Goal: Transaction & Acquisition: Purchase product/service

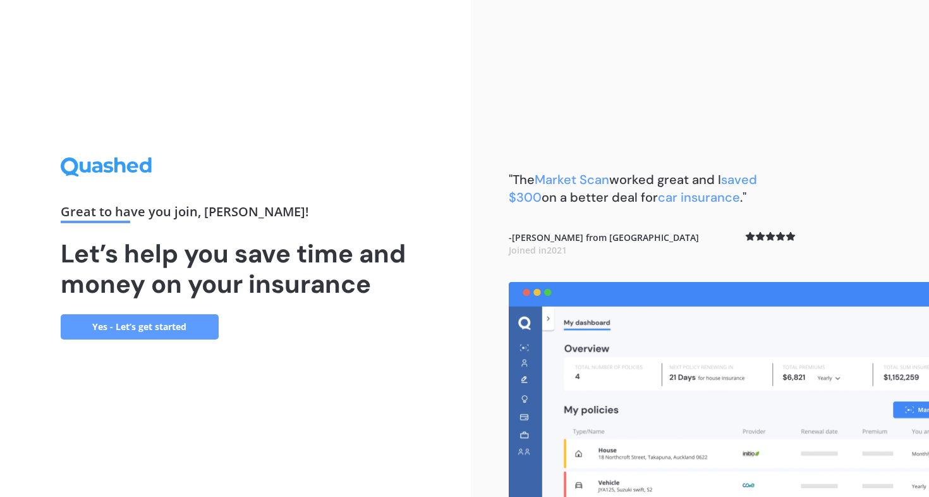
click at [138, 318] on link "Yes - Let’s get started" at bounding box center [140, 326] width 158 height 25
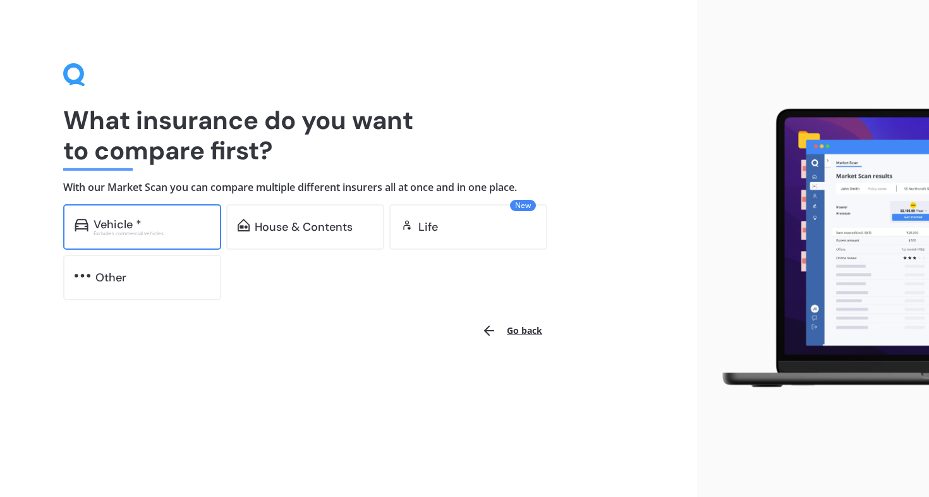
click at [156, 231] on div "Excludes commercial vehicles" at bounding box center [152, 233] width 116 height 5
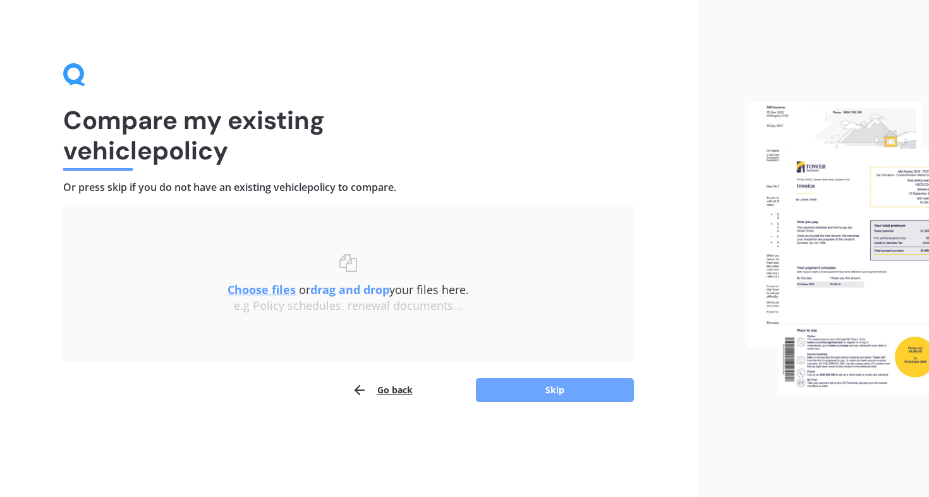
click at [556, 392] on button "Skip" at bounding box center [555, 390] width 158 height 24
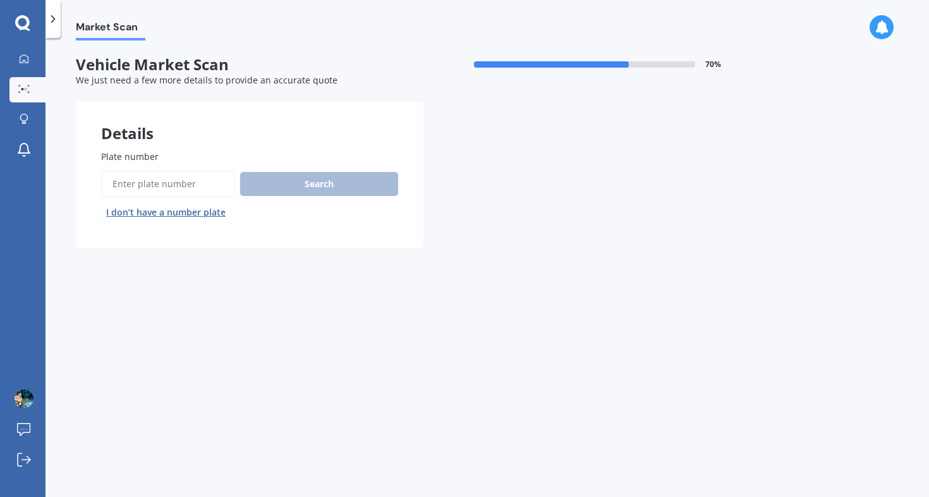
click at [143, 185] on input "Plate number" at bounding box center [168, 184] width 134 height 27
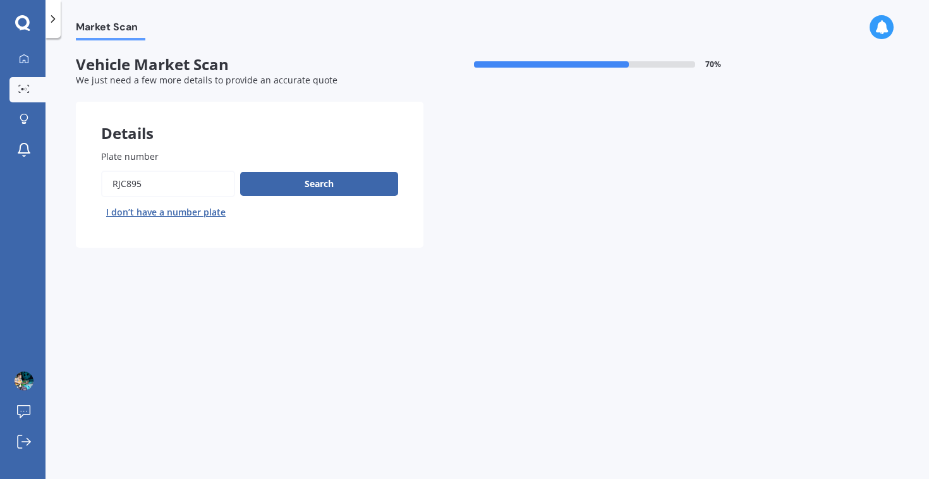
type input "rjc895"
click at [0, 0] on button "Next" at bounding box center [0, 0] width 0 height 0
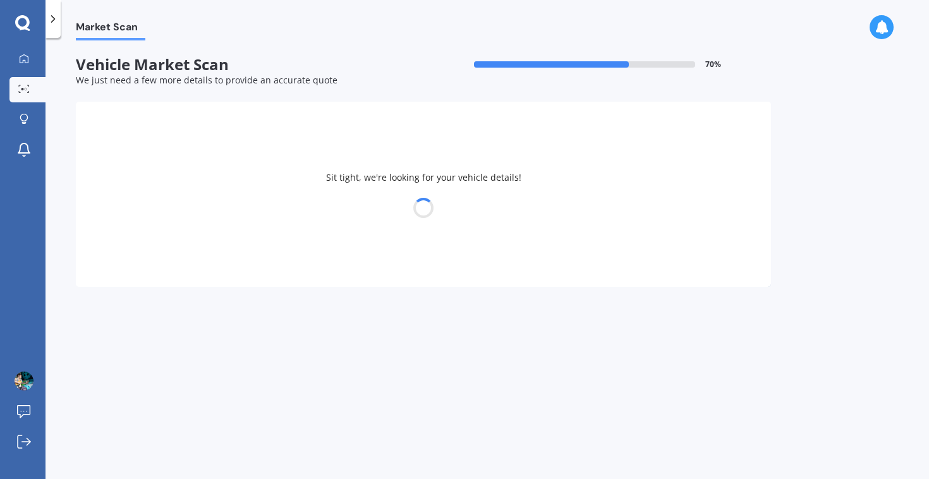
select select "SUZUKI"
select select "FRONX"
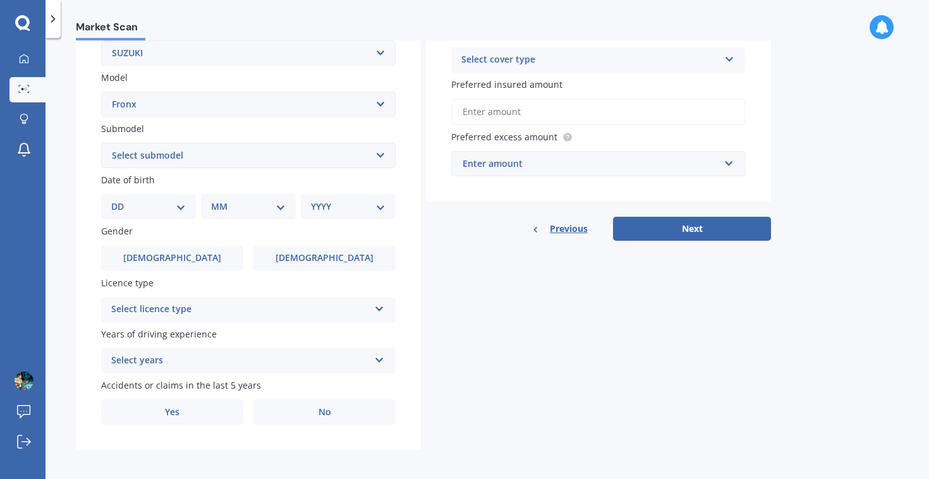
scroll to position [260, 0]
select select "21"
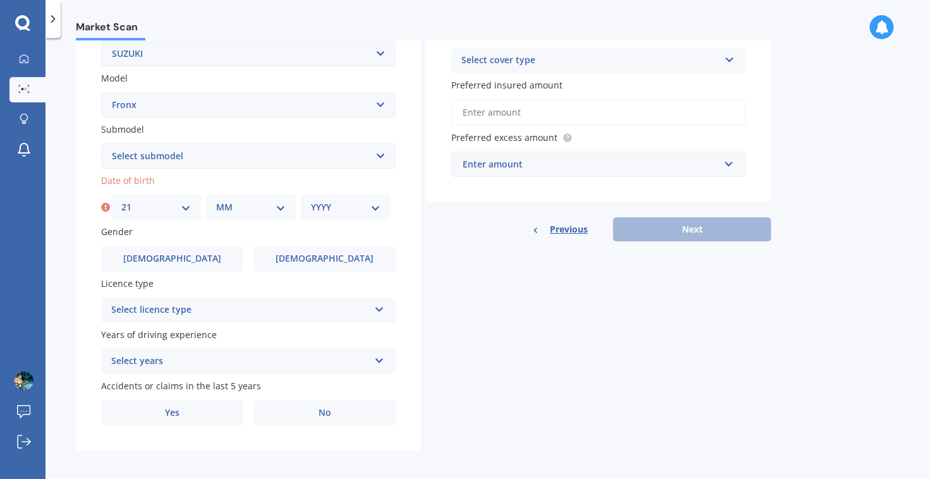
click at [238, 214] on div "MM 01 02 03 04 05 06 07 08 09 10 11 12" at bounding box center [251, 207] width 90 height 25
select select "06"
select select "1994"
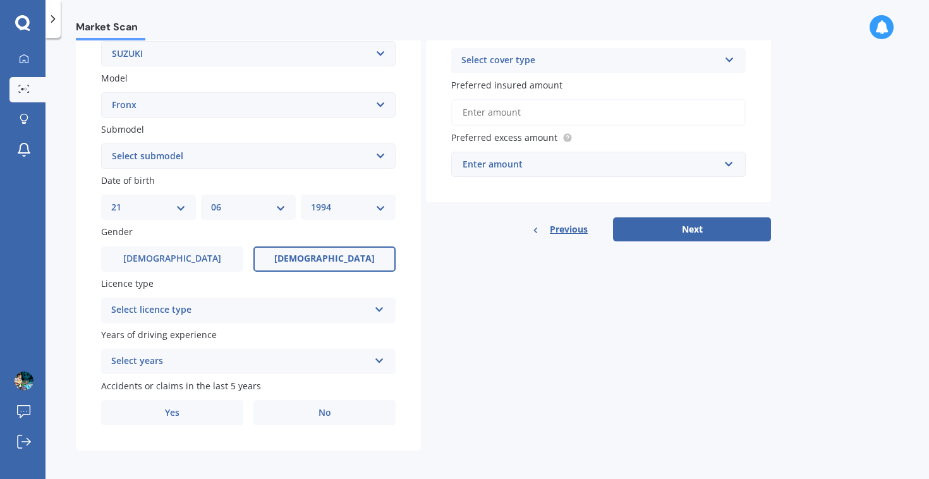
click at [284, 252] on label "[DEMOGRAPHIC_DATA]" at bounding box center [324, 258] width 142 height 25
click at [0, 0] on input "[DEMOGRAPHIC_DATA]" at bounding box center [0, 0] width 0 height 0
click at [186, 303] on div "Select licence type" at bounding box center [240, 310] width 258 height 15
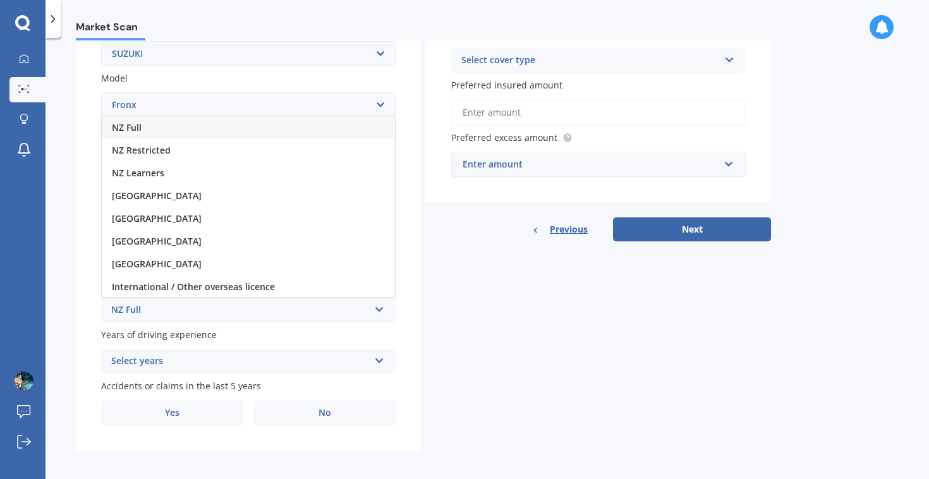
click at [154, 126] on div "NZ Full" at bounding box center [248, 127] width 293 height 23
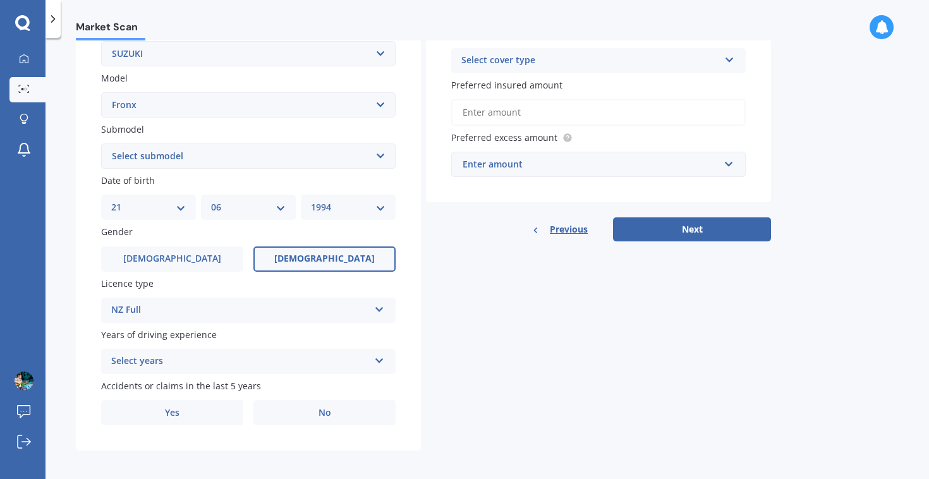
click at [159, 360] on div "Select years" at bounding box center [240, 361] width 258 height 15
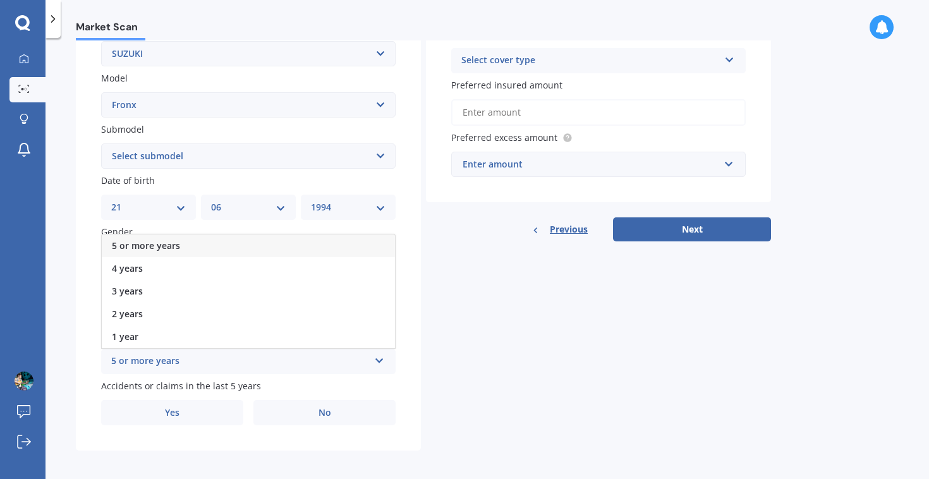
click at [148, 239] on span "5 or more years" at bounding box center [146, 245] width 68 height 12
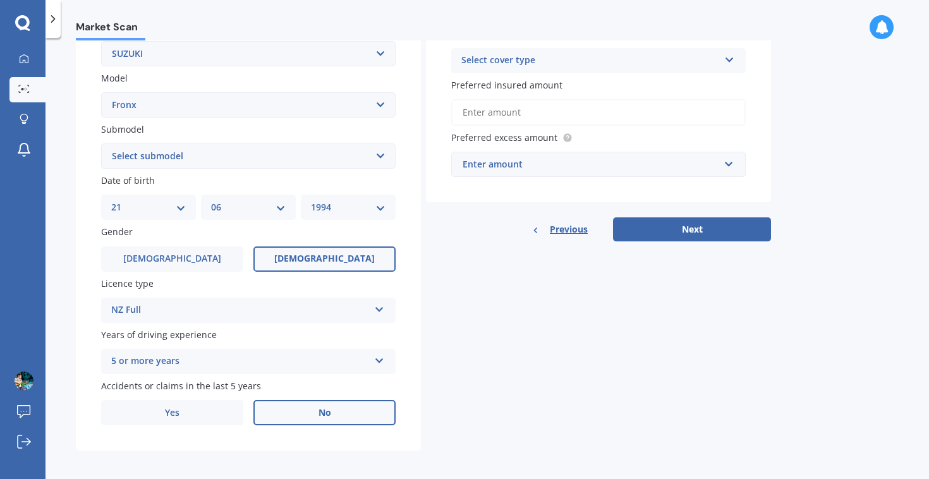
click at [312, 413] on label "No" at bounding box center [324, 412] width 142 height 25
click at [0, 0] on input "No" at bounding box center [0, 0] width 0 height 0
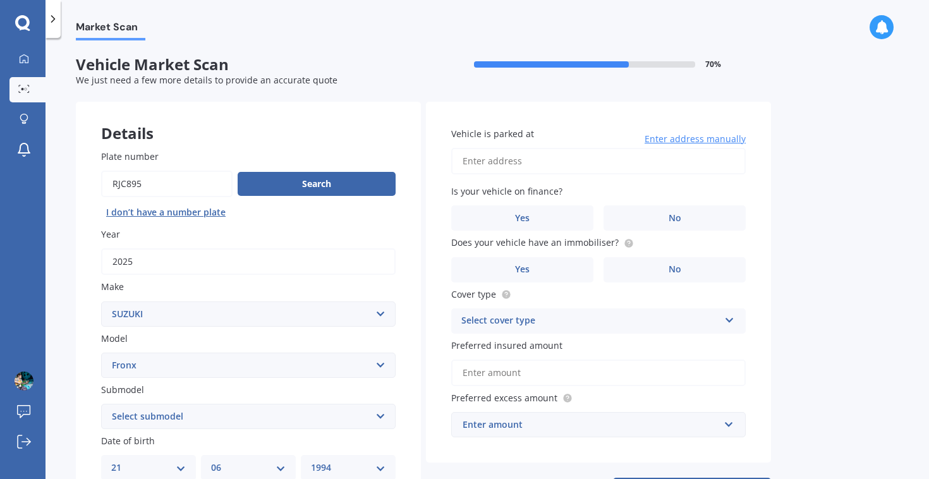
scroll to position [0, 0]
click at [595, 153] on input "[STREET_ADDRESS]" at bounding box center [598, 161] width 294 height 27
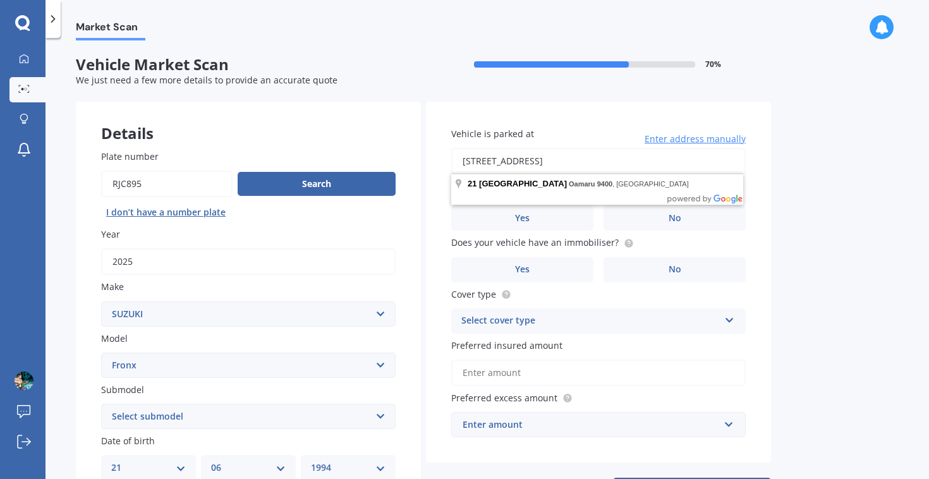
drag, startPoint x: 593, startPoint y: 160, endPoint x: 524, endPoint y: 156, distance: 69.0
click at [524, 156] on input "[STREET_ADDRESS]" at bounding box center [598, 161] width 294 height 27
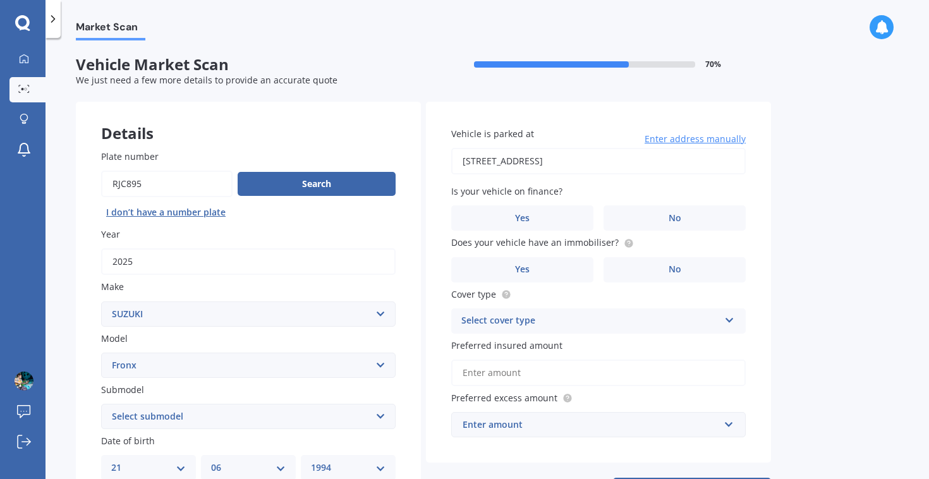
type input "[STREET_ADDRESS]"
click at [546, 219] on label "Yes" at bounding box center [522, 217] width 142 height 25
click at [0, 0] on input "Yes" at bounding box center [0, 0] width 0 height 0
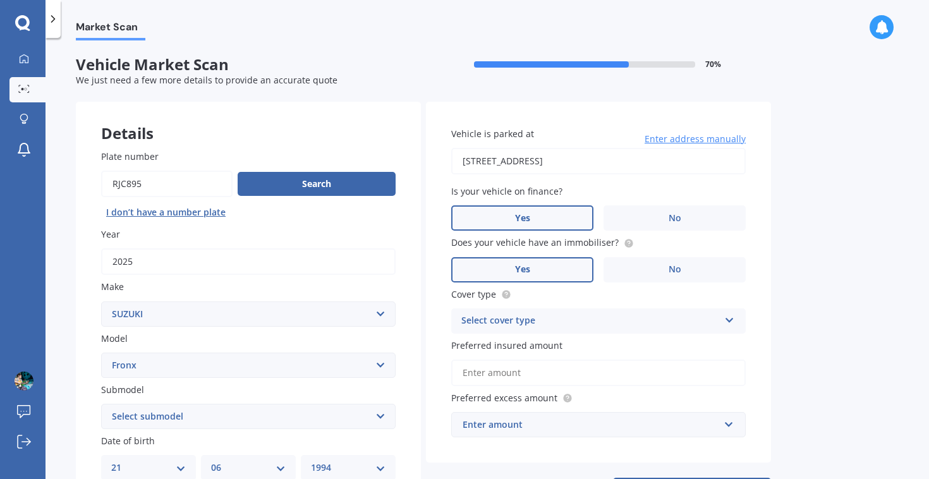
click at [540, 262] on label "Yes" at bounding box center [522, 269] width 142 height 25
click at [0, 0] on input "Yes" at bounding box center [0, 0] width 0 height 0
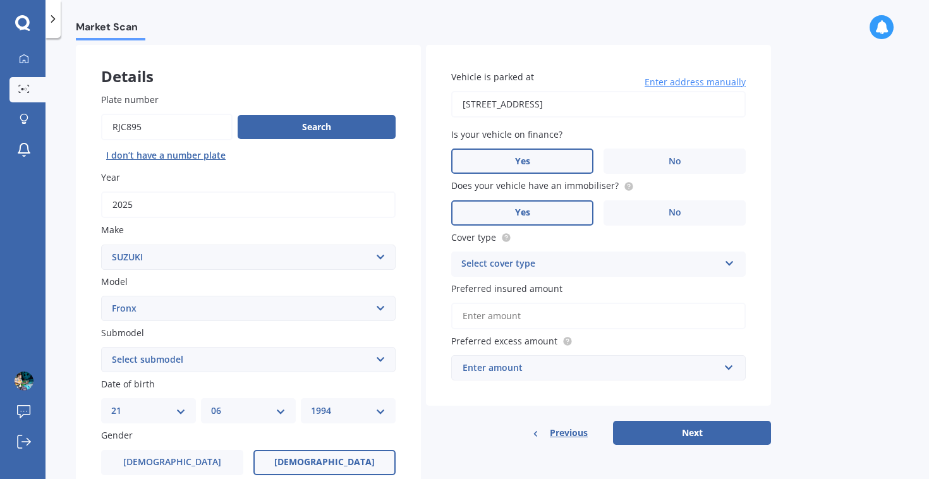
scroll to position [75, 0]
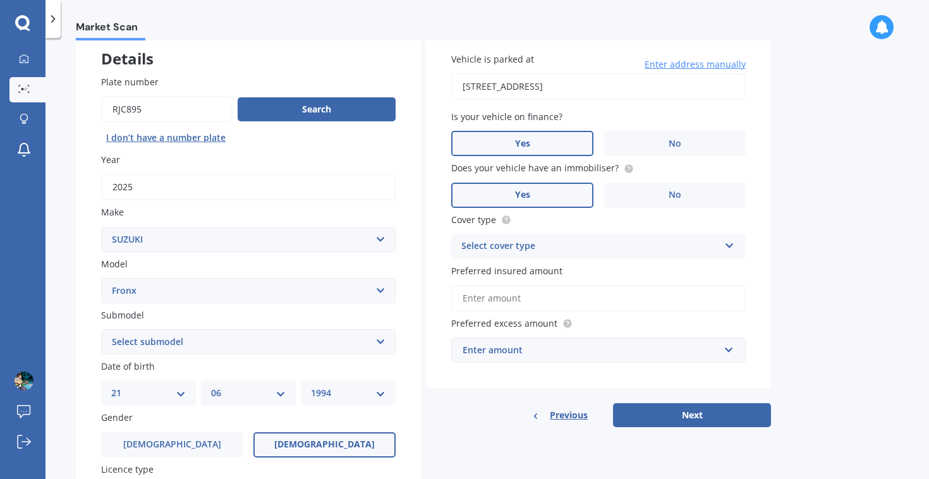
click at [567, 239] on div "Select cover type" at bounding box center [590, 246] width 258 height 15
click at [516, 268] on span "Comprehensive" at bounding box center [495, 271] width 67 height 12
click at [526, 298] on input "Preferred insured amount" at bounding box center [598, 298] width 294 height 27
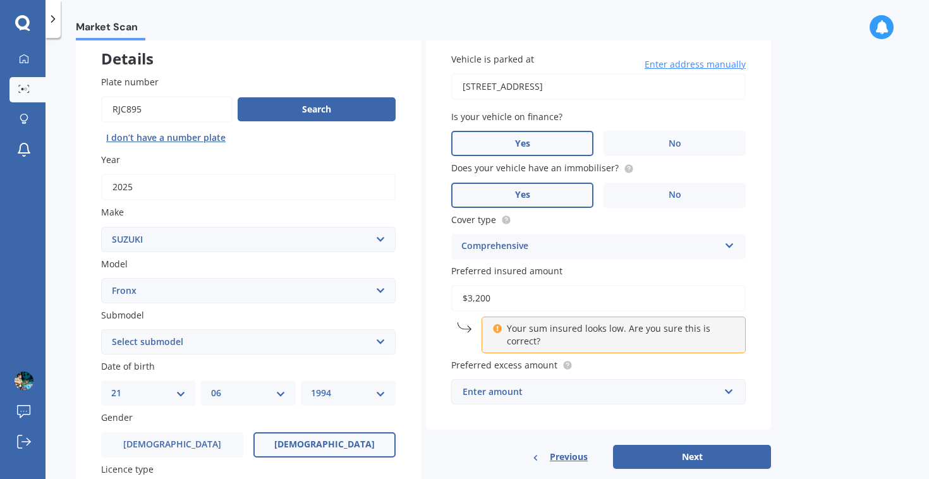
type input "$32,000"
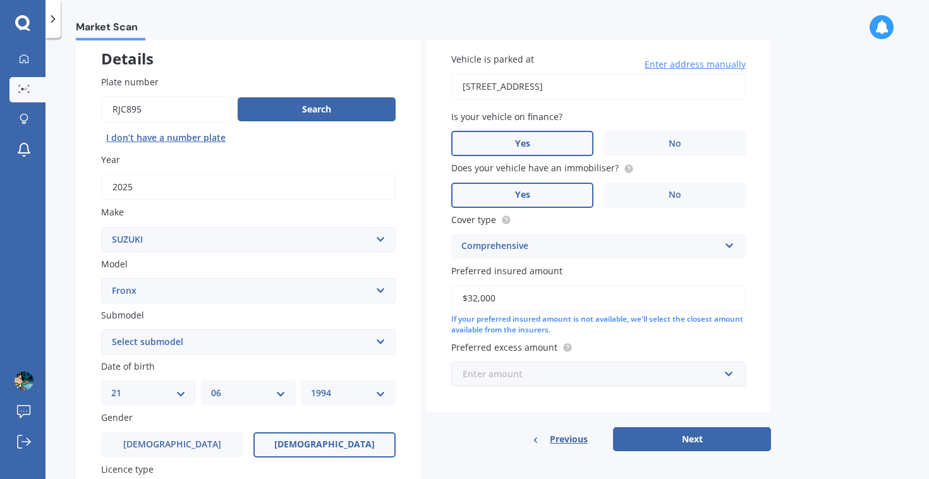
click at [548, 378] on input "text" at bounding box center [593, 374] width 283 height 24
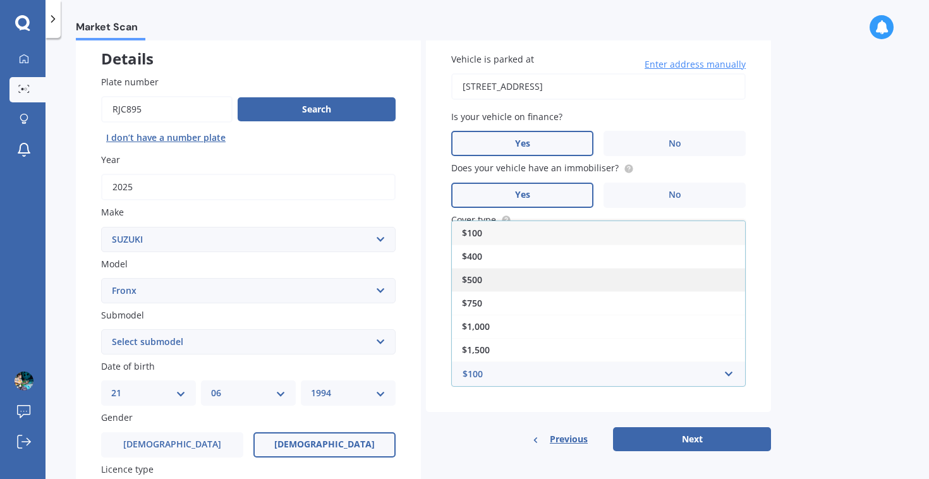
click at [491, 276] on div "$500" at bounding box center [598, 279] width 293 height 23
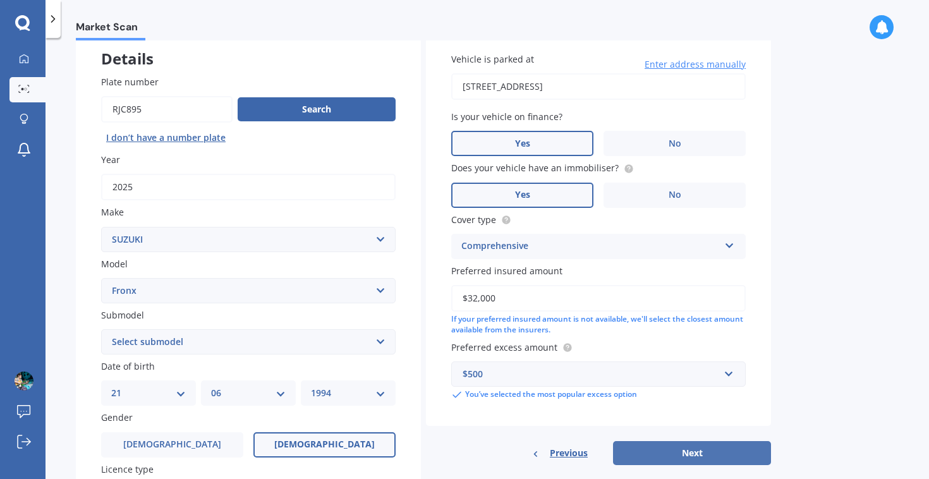
click at [664, 446] on button "Next" at bounding box center [692, 453] width 158 height 24
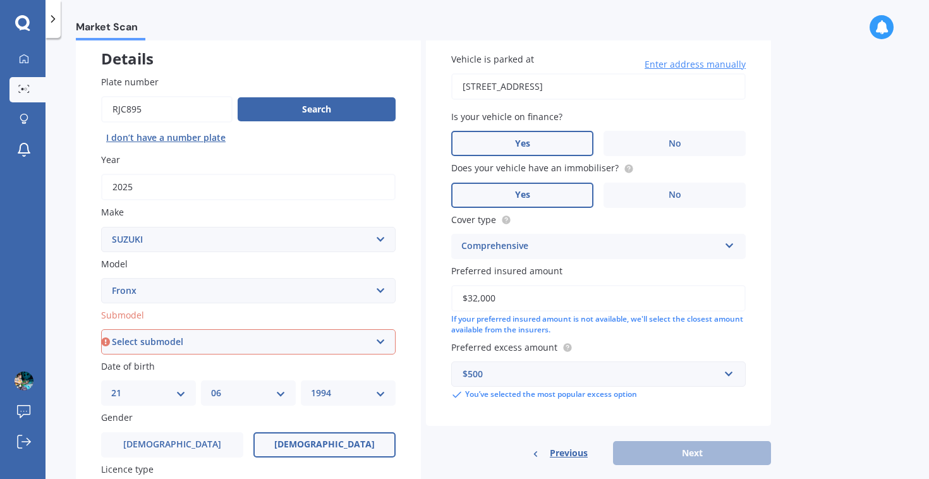
select select "AUTO"
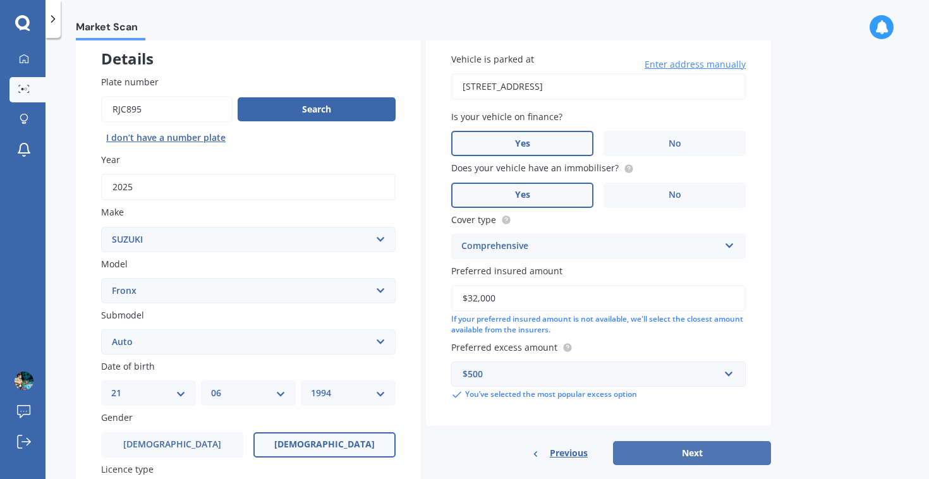
click at [685, 447] on button "Next" at bounding box center [692, 453] width 158 height 24
select select "21"
select select "06"
select select "1994"
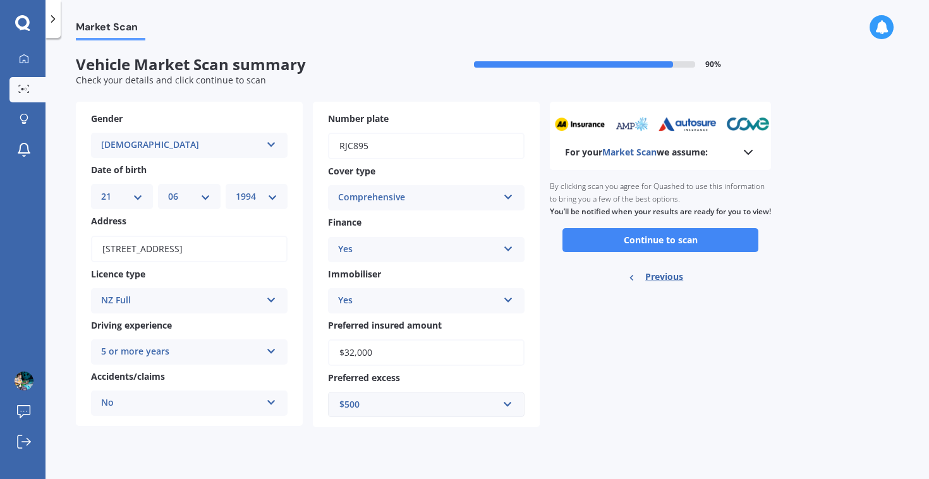
scroll to position [0, 0]
click at [645, 252] on button "Continue to scan" at bounding box center [660, 240] width 196 height 24
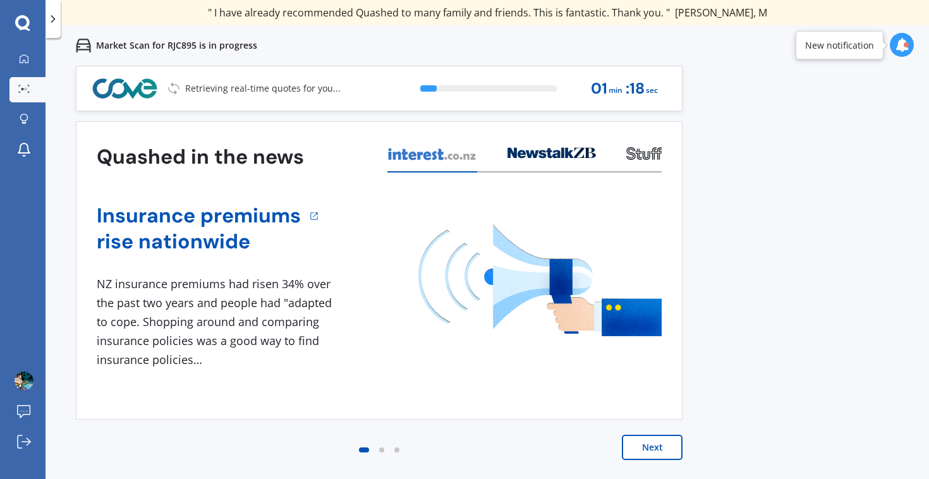
click at [380, 450] on div at bounding box center [381, 449] width 5 height 5
click at [380, 449] on div at bounding box center [381, 449] width 5 height 5
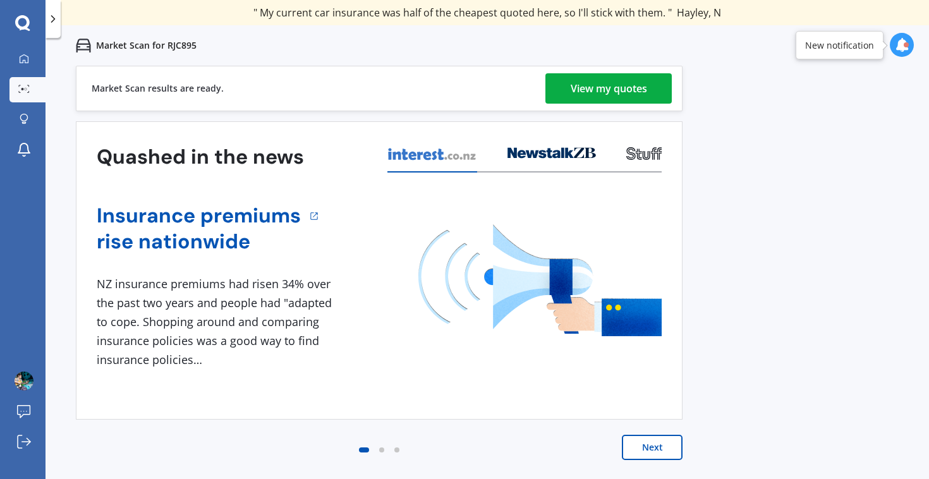
click at [591, 92] on div "View my quotes" at bounding box center [609, 88] width 76 height 30
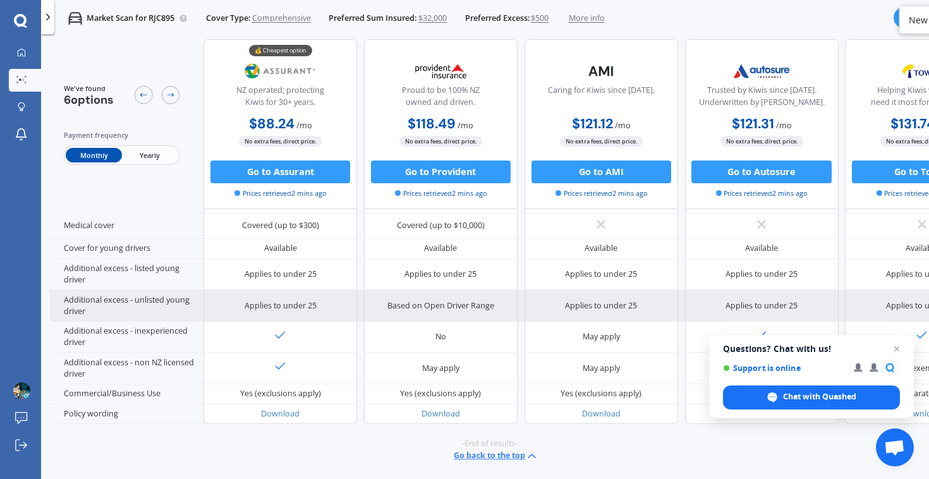
scroll to position [656, 1]
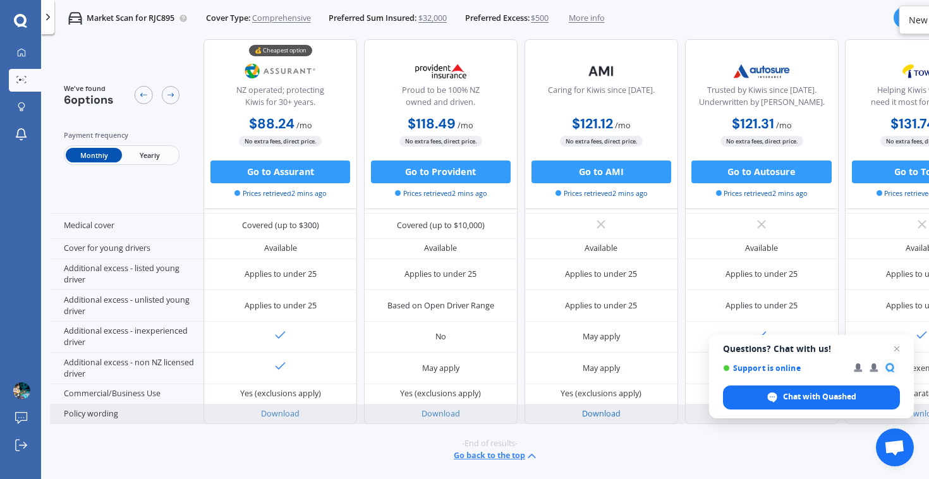
click at [595, 408] on link "Download" at bounding box center [601, 413] width 39 height 11
